Goal: Transaction & Acquisition: Purchase product/service

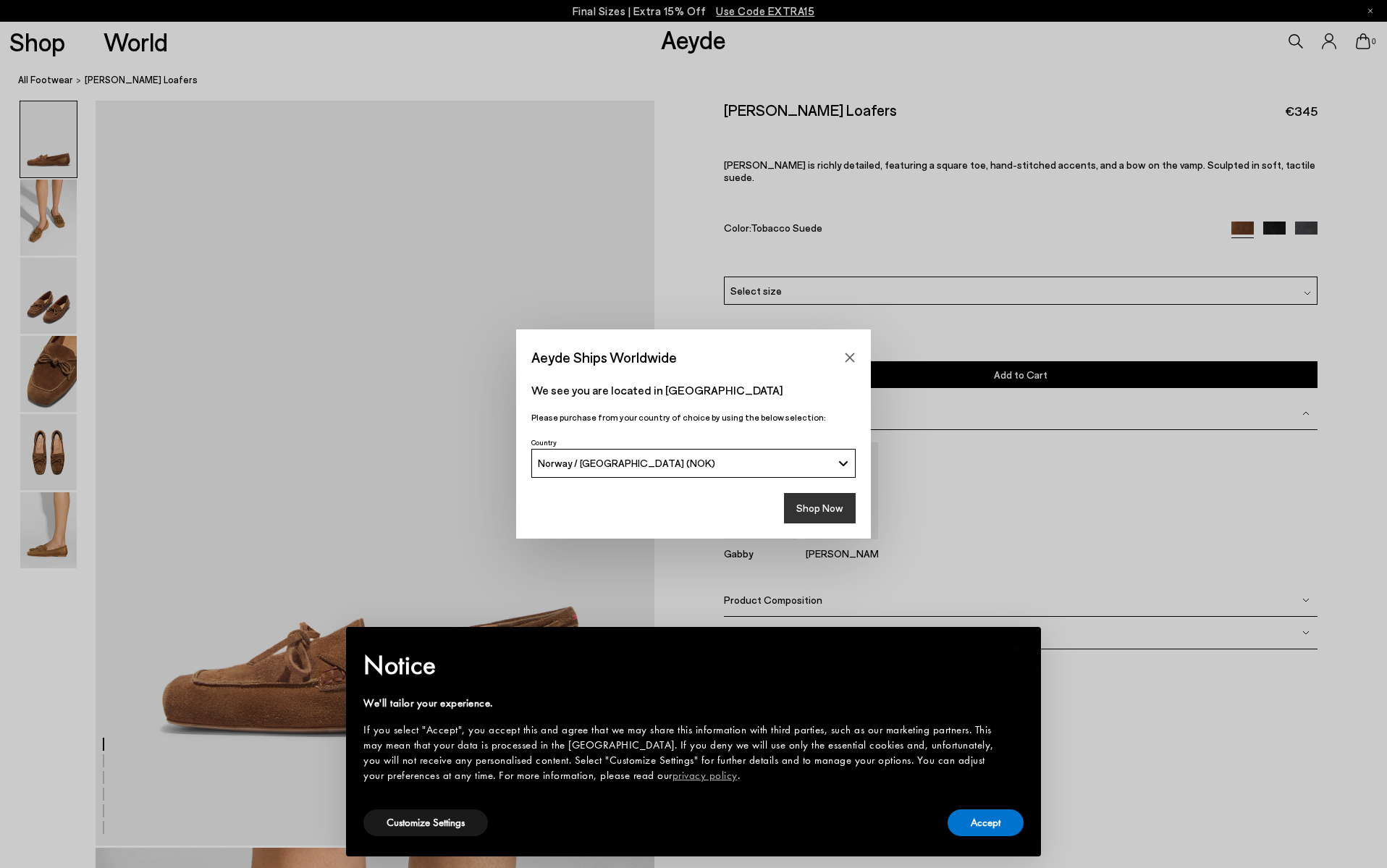
click at [803, 504] on button "Shop Now" at bounding box center [819, 507] width 72 height 30
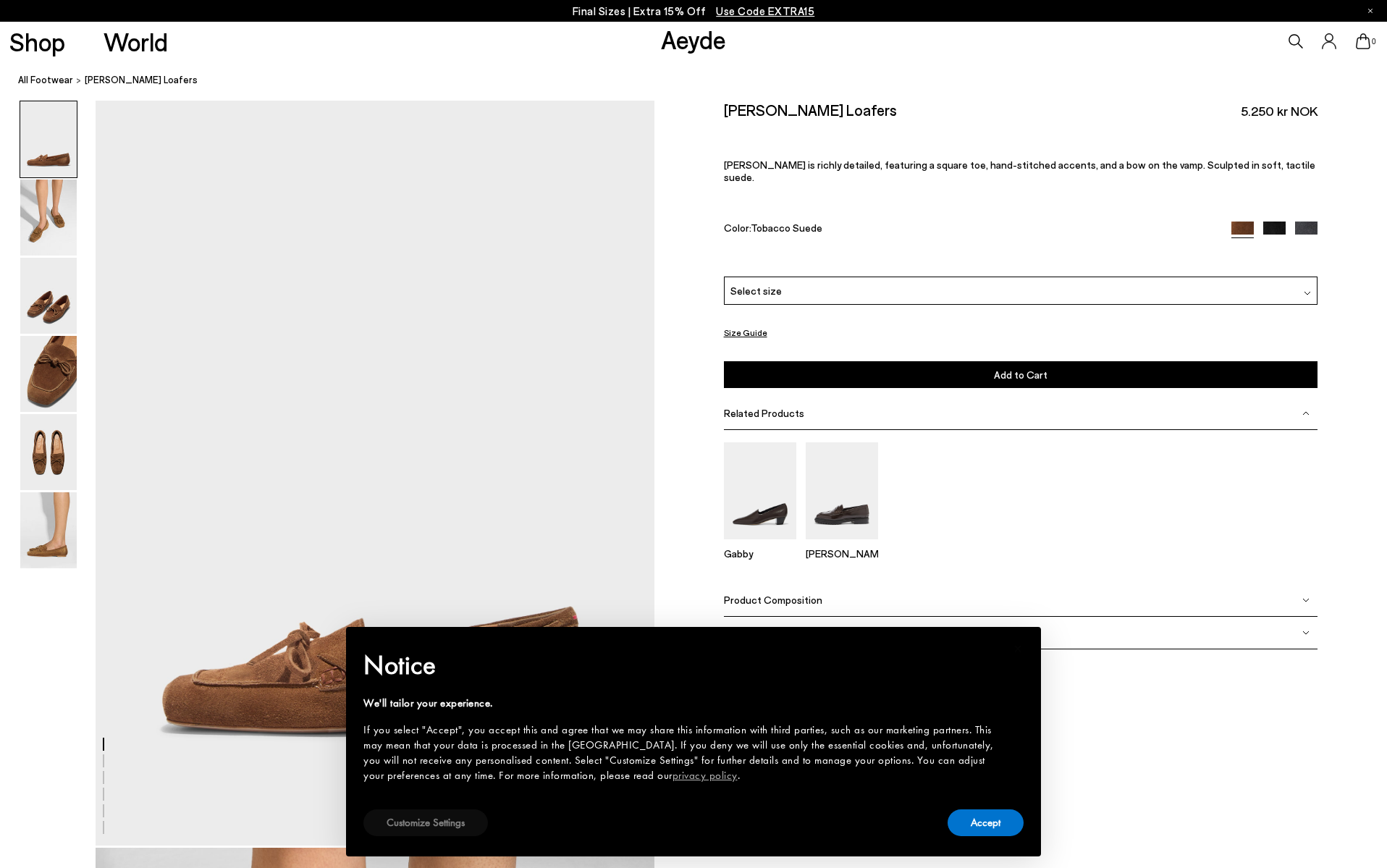
click at [447, 821] on button "Customize Settings" at bounding box center [425, 822] width 125 height 27
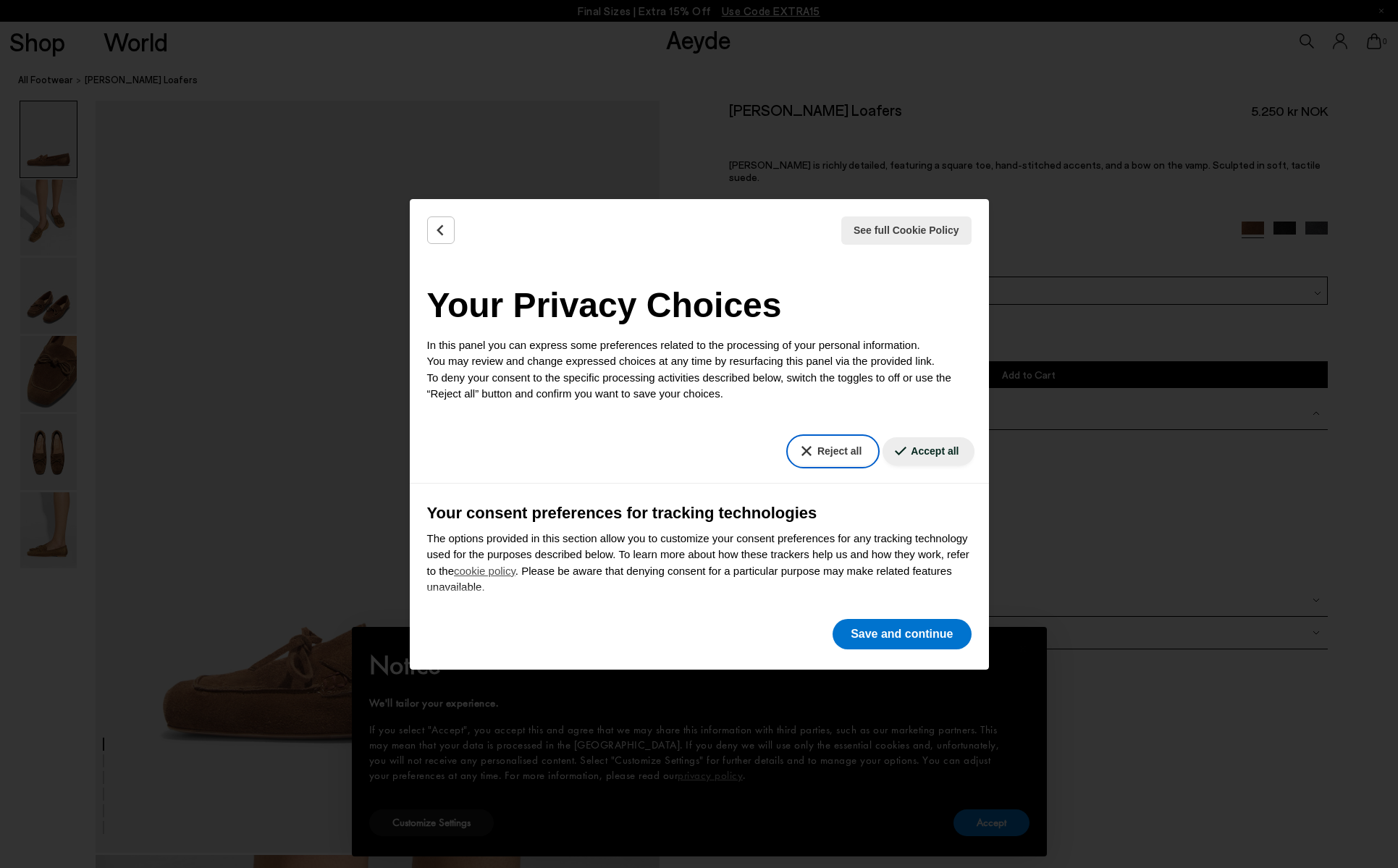
drag, startPoint x: 814, startPoint y: 448, endPoint x: 845, endPoint y: 384, distance: 71.1
click at [815, 447] on button "Reject all" at bounding box center [833, 451] width 88 height 28
click at [901, 636] on button "Save and continue" at bounding box center [902, 633] width 138 height 30
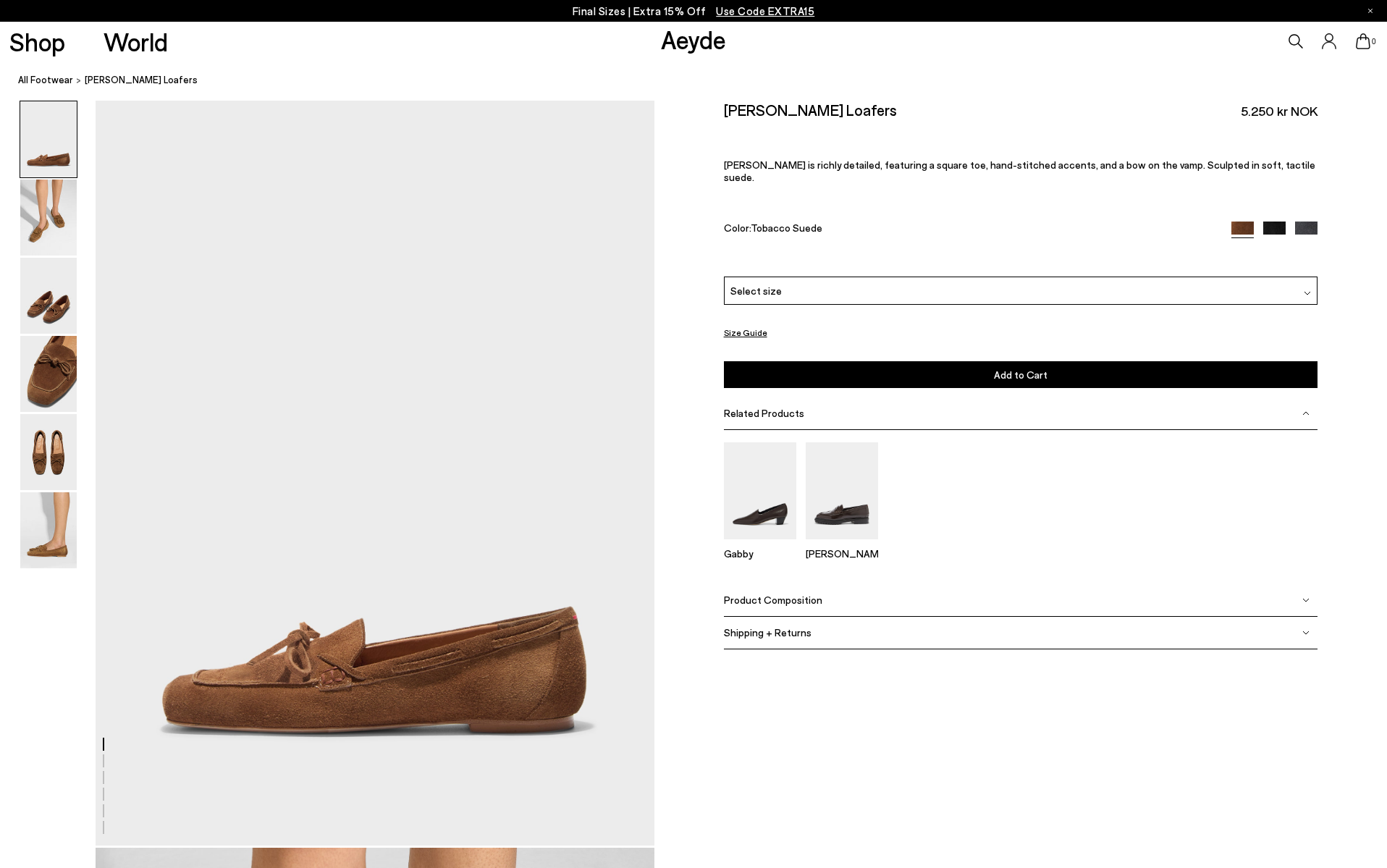
click at [1162, 277] on div "Select size" at bounding box center [1021, 291] width 594 height 28
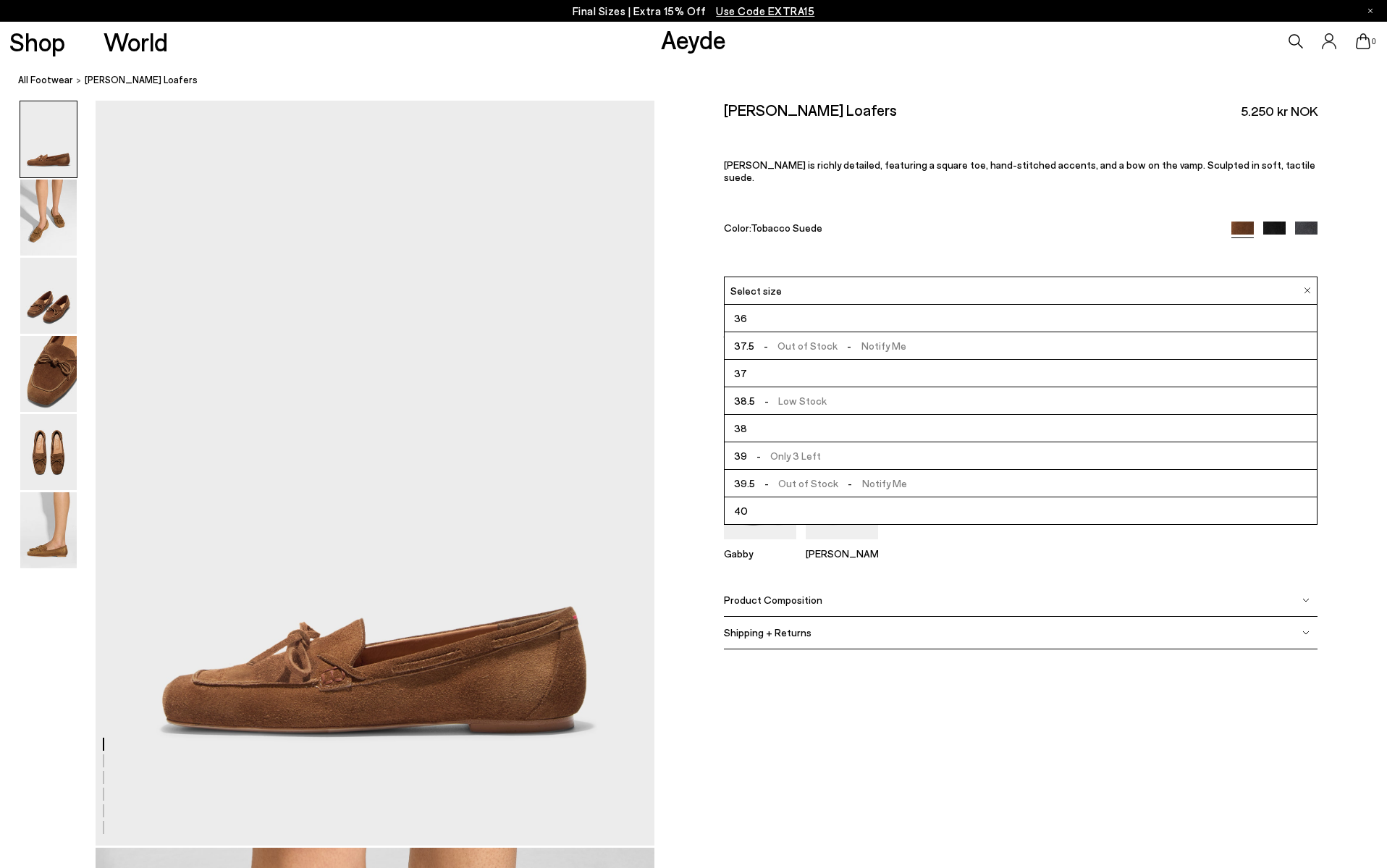
drag, startPoint x: 909, startPoint y: 747, endPoint x: 913, endPoint y: 757, distance: 10.8
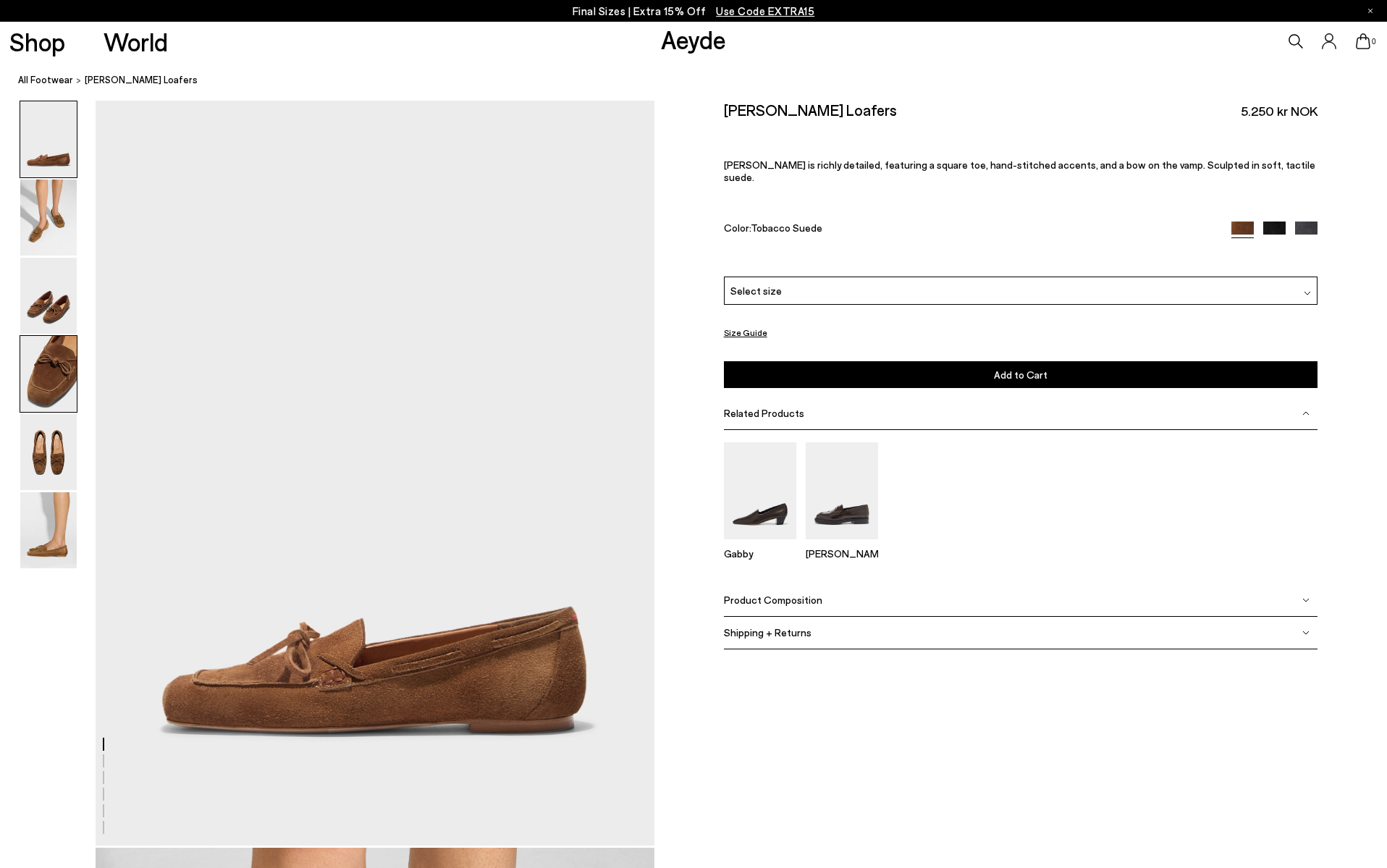
click at [52, 377] on img at bounding box center [48, 373] width 57 height 76
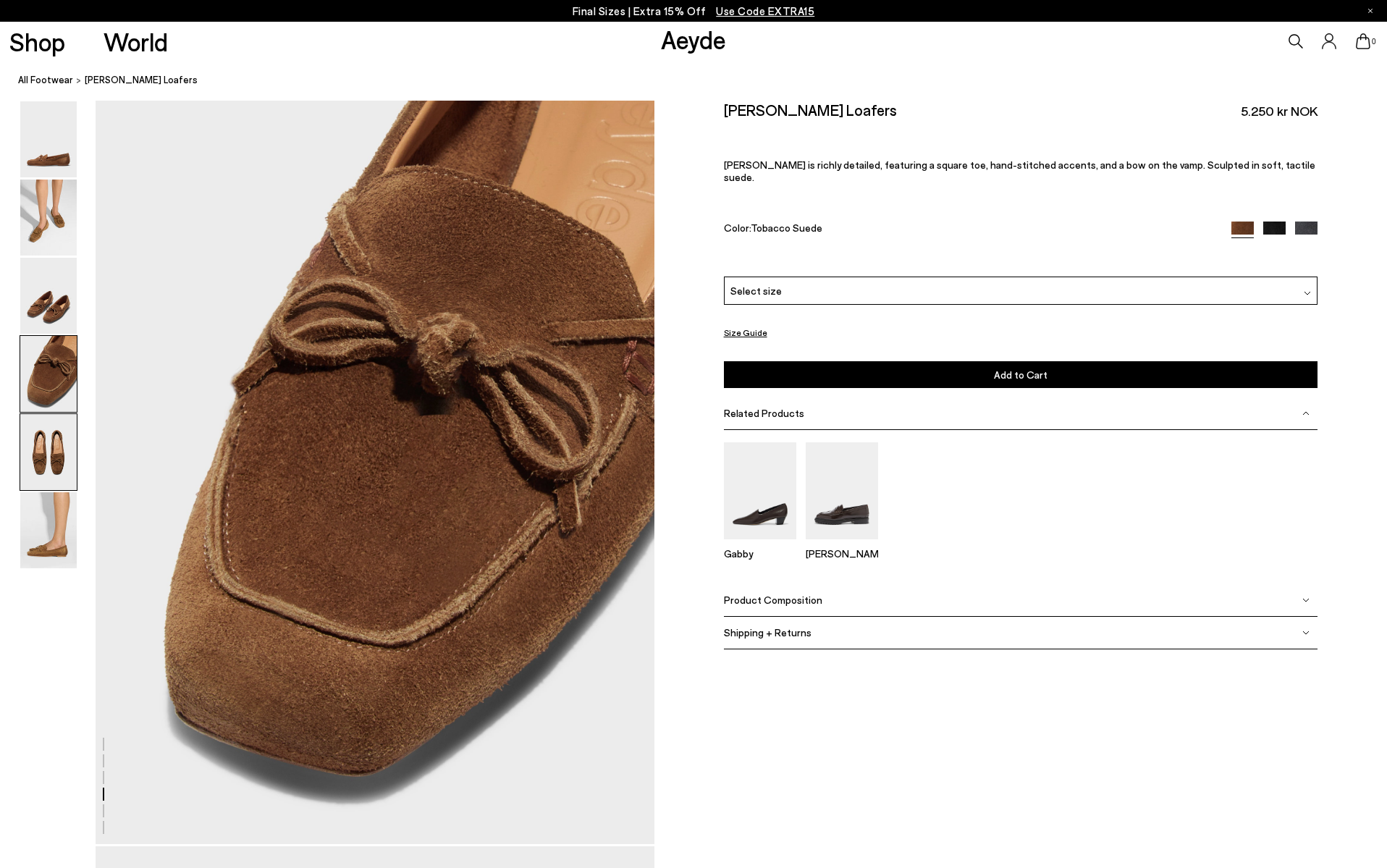
click at [46, 448] on img at bounding box center [48, 451] width 57 height 76
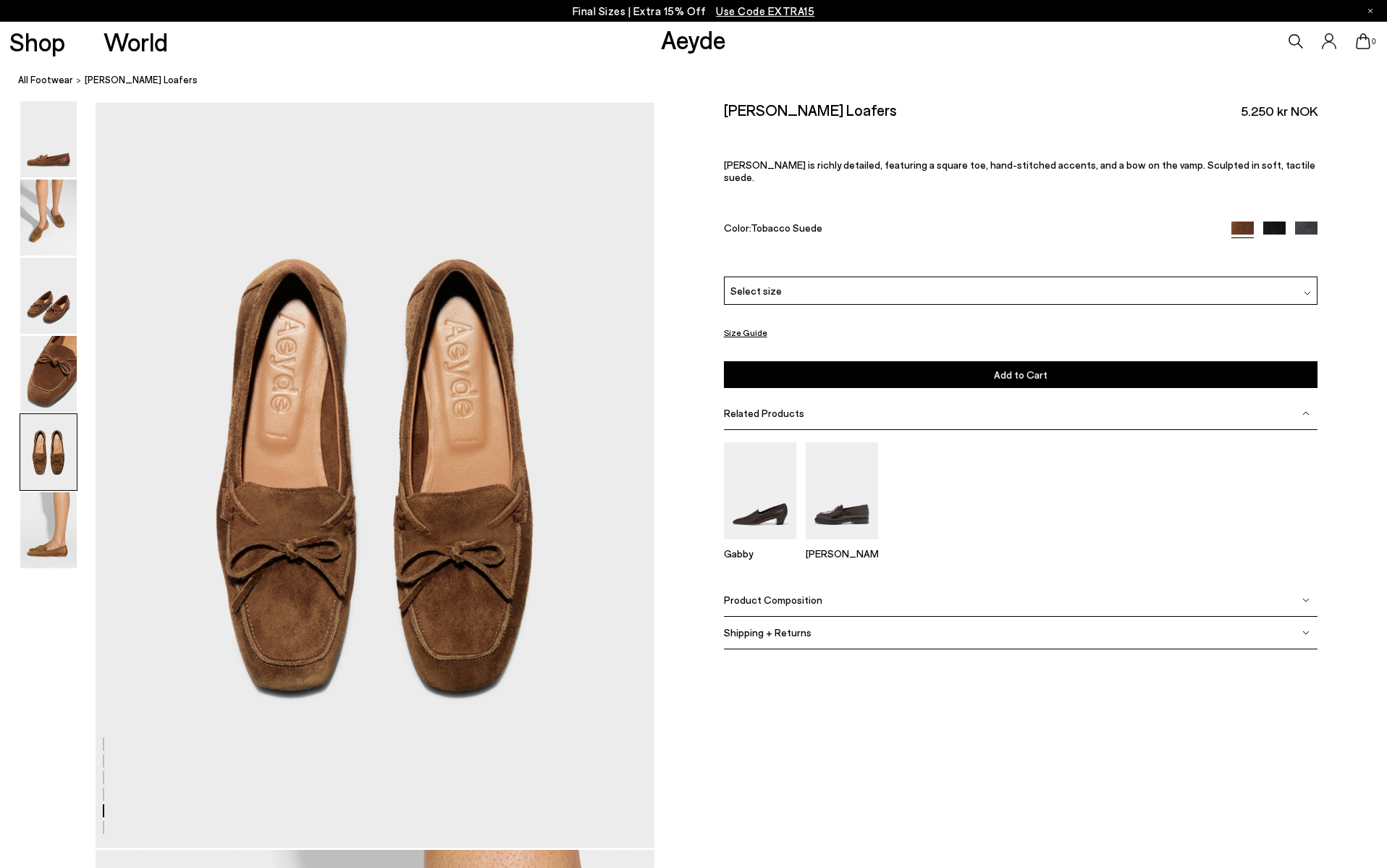
scroll to position [2990, 0]
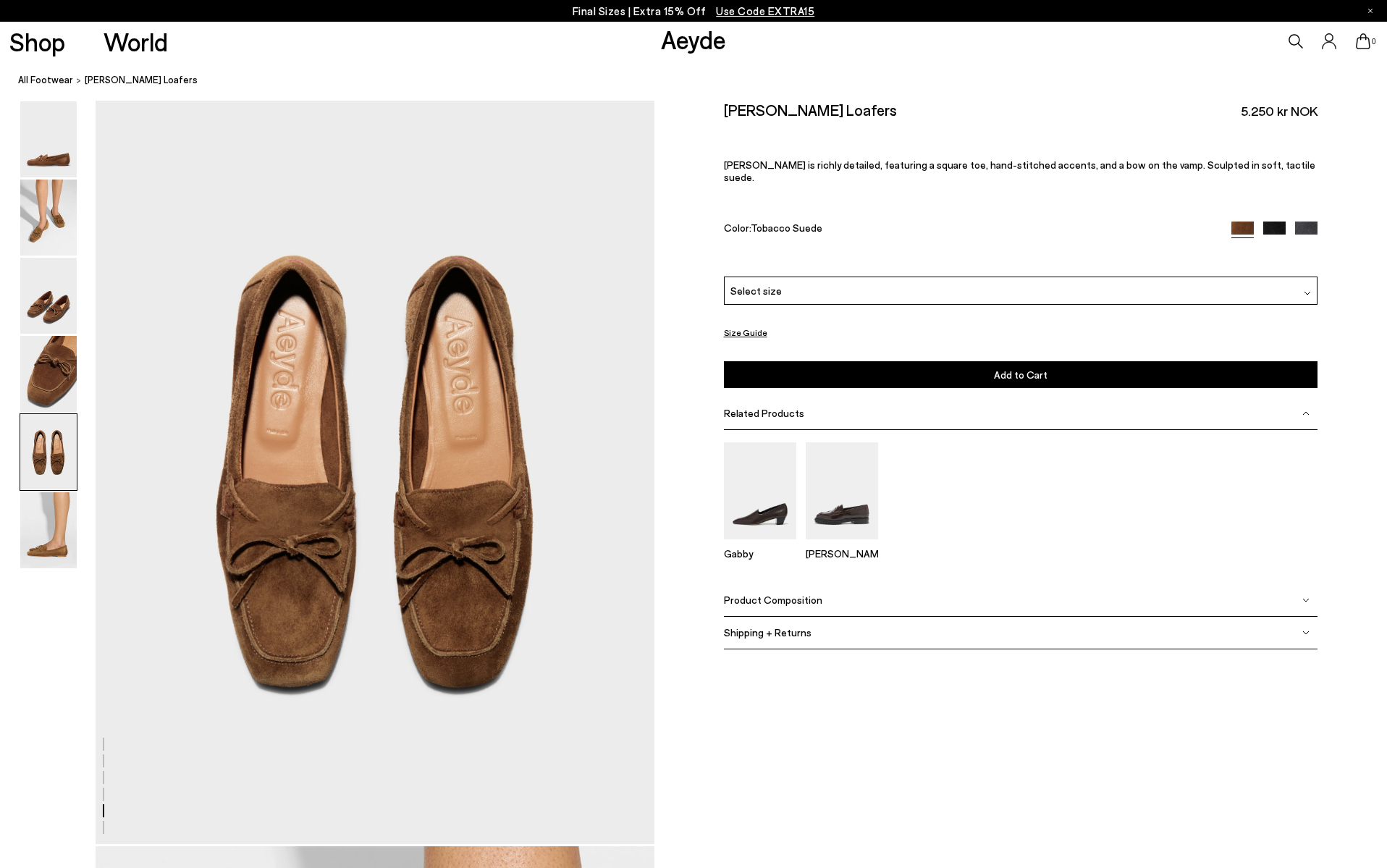
click at [48, 454] on img at bounding box center [48, 451] width 57 height 76
click at [53, 505] on img at bounding box center [48, 530] width 57 height 76
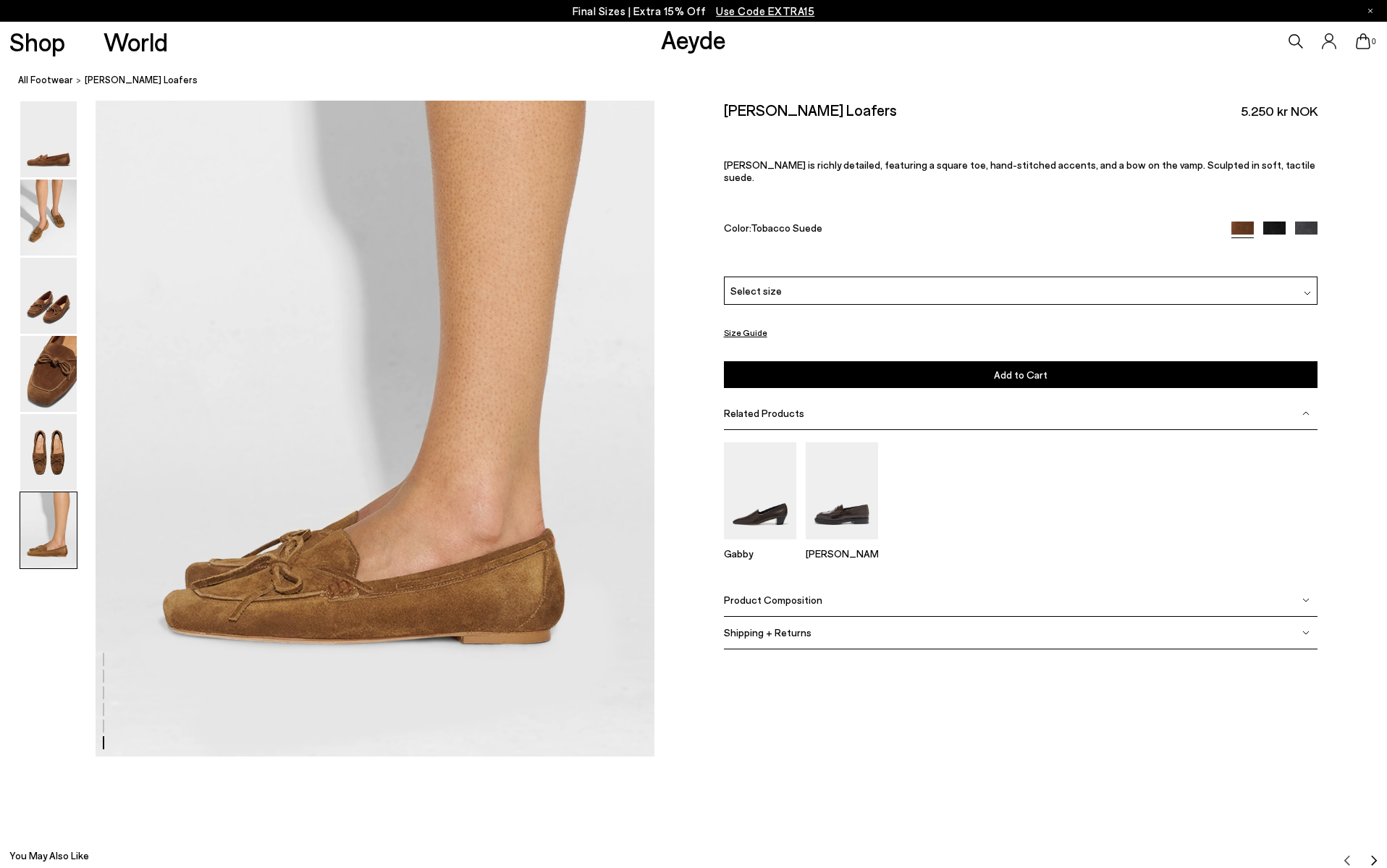
scroll to position [3836, 0]
